Goal: Transaction & Acquisition: Purchase product/service

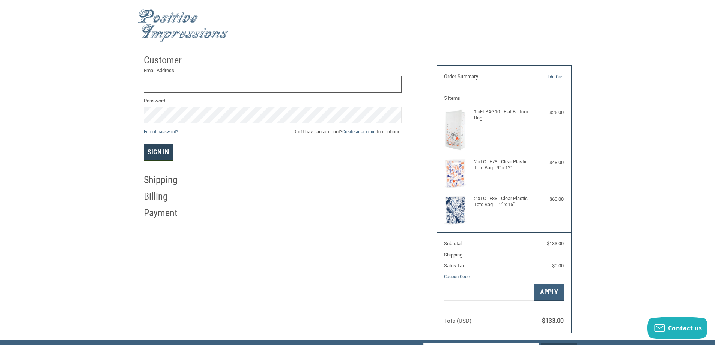
type input "[EMAIL_ADDRESS][PERSON_NAME][DOMAIN_NAME]"
click at [163, 153] on button "Sign In" at bounding box center [158, 152] width 29 height 17
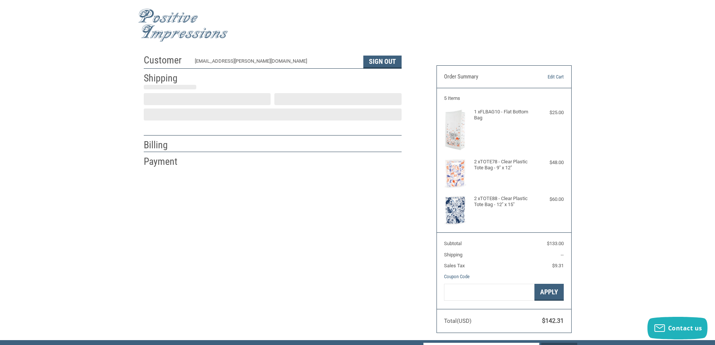
select select "US"
select select "FL"
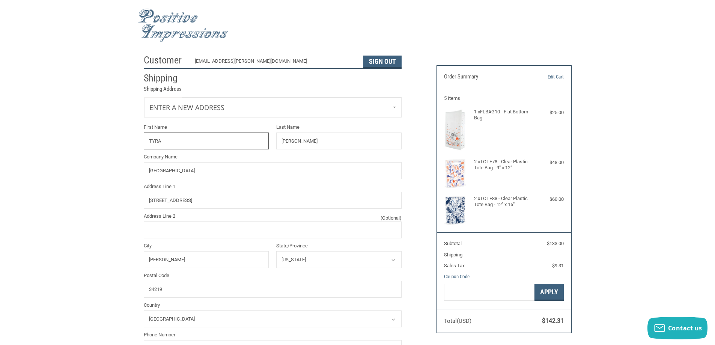
radio input "true"
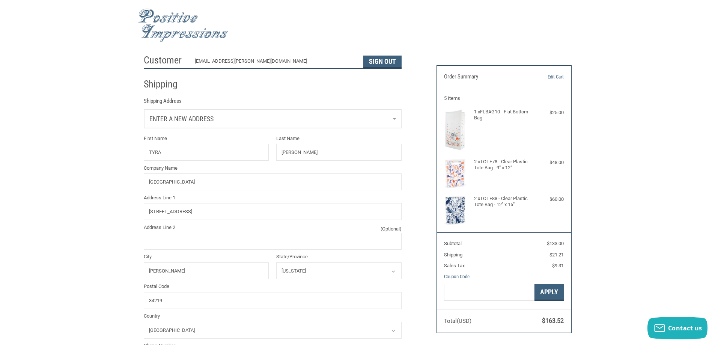
click at [175, 122] on span "Enter a new address" at bounding box center [181, 119] width 64 height 8
click at [178, 160] on span "[GEOGRAPHIC_DATA]" at bounding box center [172, 158] width 41 height 6
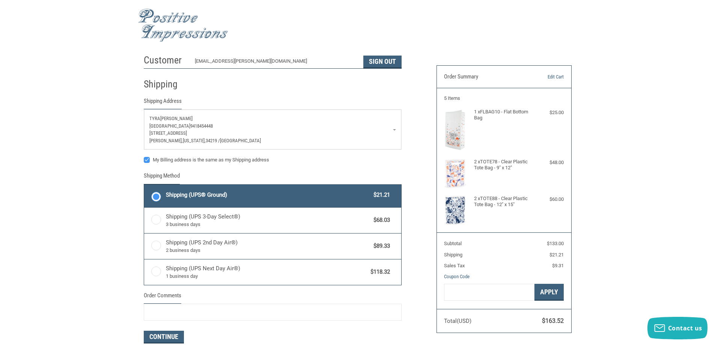
click at [98, 211] on div "Customer [EMAIL_ADDRESS][PERSON_NAME][DOMAIN_NAME] Sign Out Shipping Shipping A…" at bounding box center [357, 218] width 715 height 335
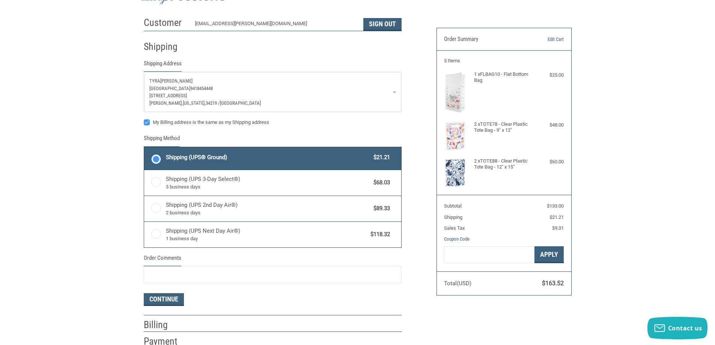
scroll to position [150, 0]
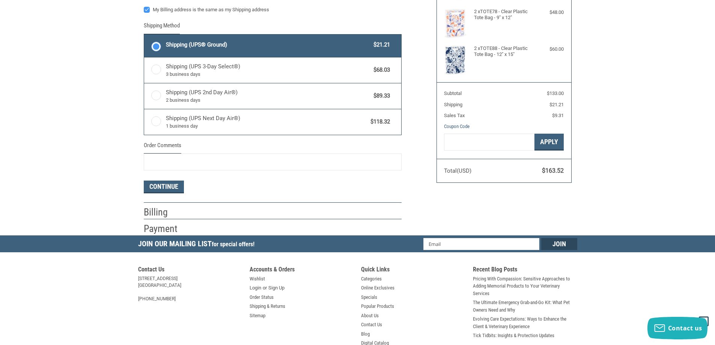
click at [160, 194] on li "Shipping Shipping Address [PERSON_NAME][GEOGRAPHIC_DATA] 9418454448 [STREET_ADD…" at bounding box center [273, 61] width 258 height 284
click at [159, 188] on button "Continue" at bounding box center [164, 187] width 40 height 13
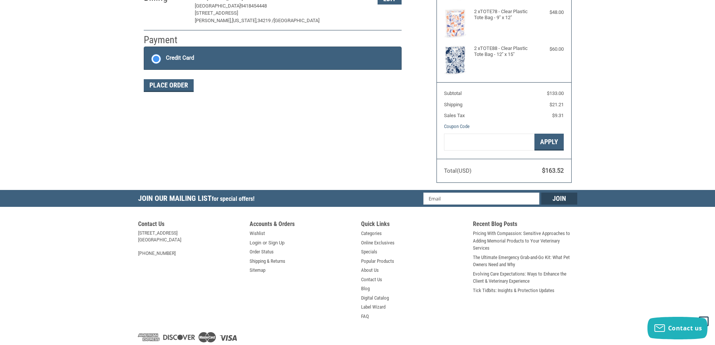
scroll to position [112, 0]
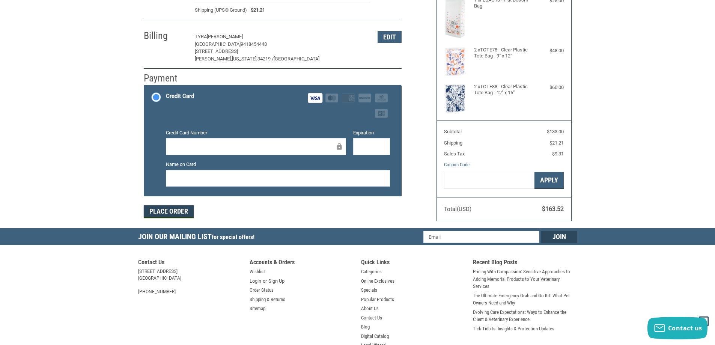
click at [167, 216] on button "Place Order" at bounding box center [169, 211] width 50 height 13
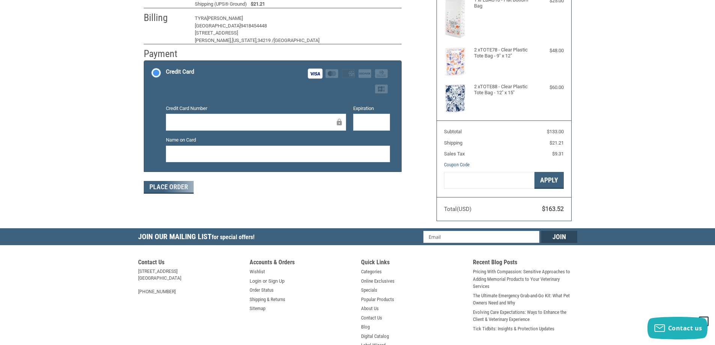
scroll to position [0, 0]
